Goal: Task Accomplishment & Management: Complete application form

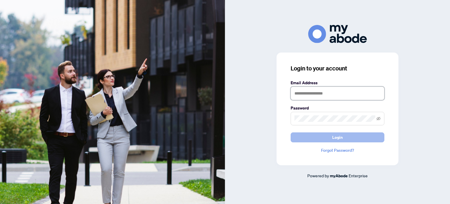
type input "**********"
click at [326, 135] on button "Login" at bounding box center [338, 137] width 94 height 10
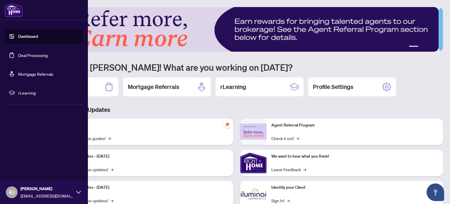
click at [37, 36] on link "Dashboard" at bounding box center [28, 36] width 20 height 5
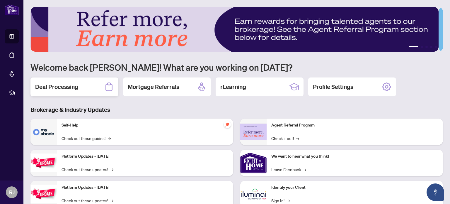
click at [104, 87] on icon at bounding box center [108, 86] width 9 height 9
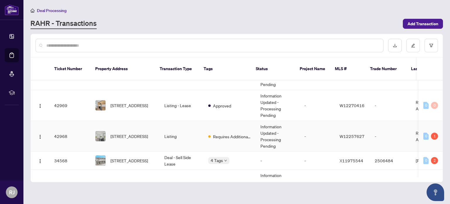
scroll to position [24, 0]
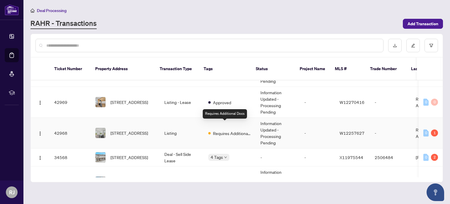
click at [220, 130] on span "Requires Additional Docs" at bounding box center [232, 133] width 38 height 6
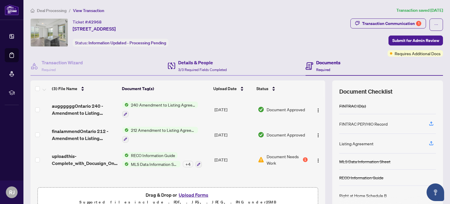
scroll to position [50, 0]
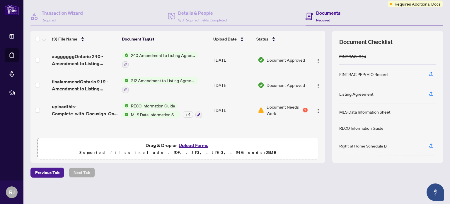
click at [190, 141] on button "Upload Forms" at bounding box center [193, 145] width 33 height 8
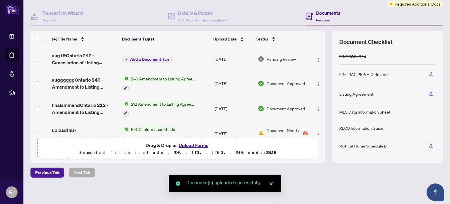
scroll to position [0, 0]
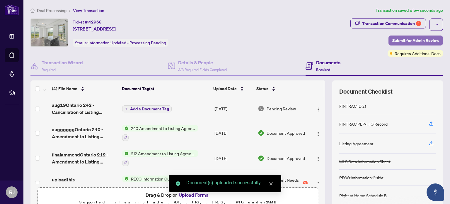
click at [393, 42] on span "Submit for Admin Review" at bounding box center [416, 40] width 47 height 9
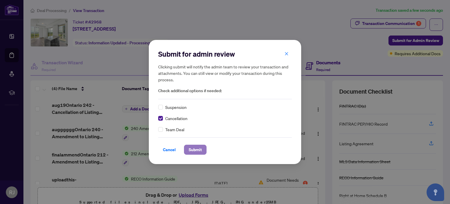
click at [198, 145] on span "Submit" at bounding box center [195, 149] width 13 height 9
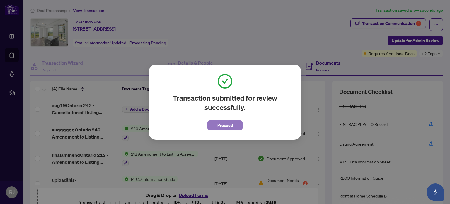
click at [223, 128] on span "Proceed" at bounding box center [226, 125] width 16 height 9
